Goal: Check status: Check status

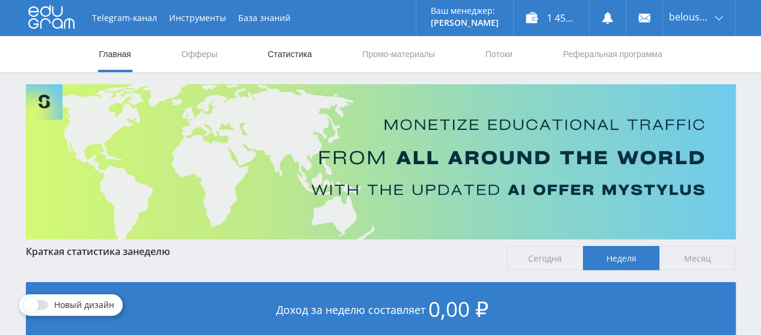
click at [271, 63] on link "Статистика" at bounding box center [289, 54] width 47 height 36
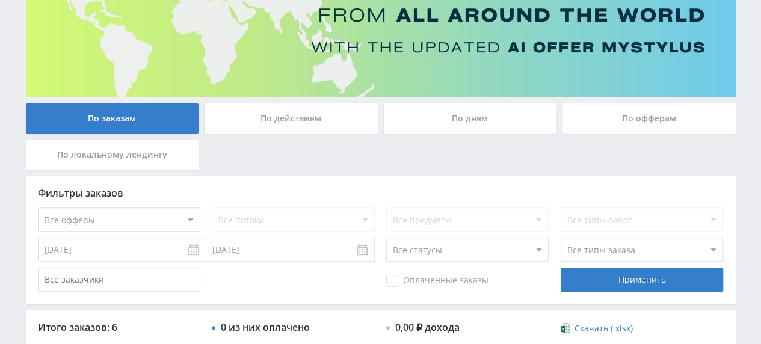
scroll to position [120, 0]
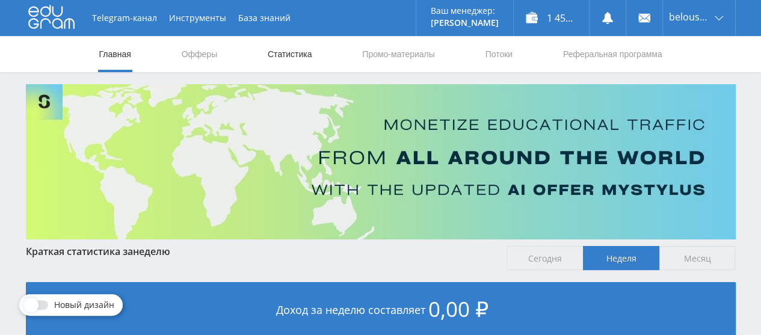
click at [289, 60] on link "Статистика" at bounding box center [289, 54] width 47 height 36
click at [286, 50] on link "Статистика" at bounding box center [289, 54] width 47 height 36
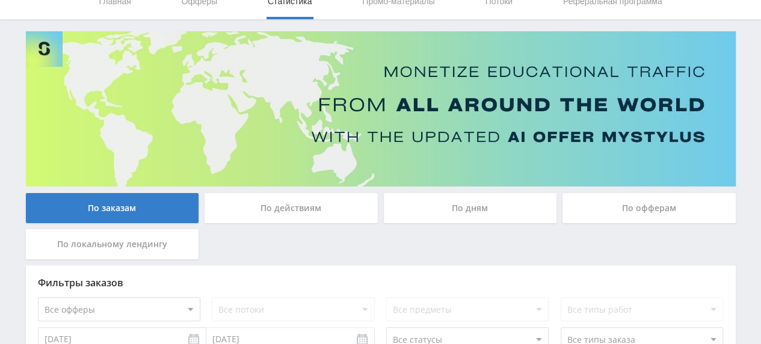
scroll to position [37, 0]
